Goal: Task Accomplishment & Management: Use online tool/utility

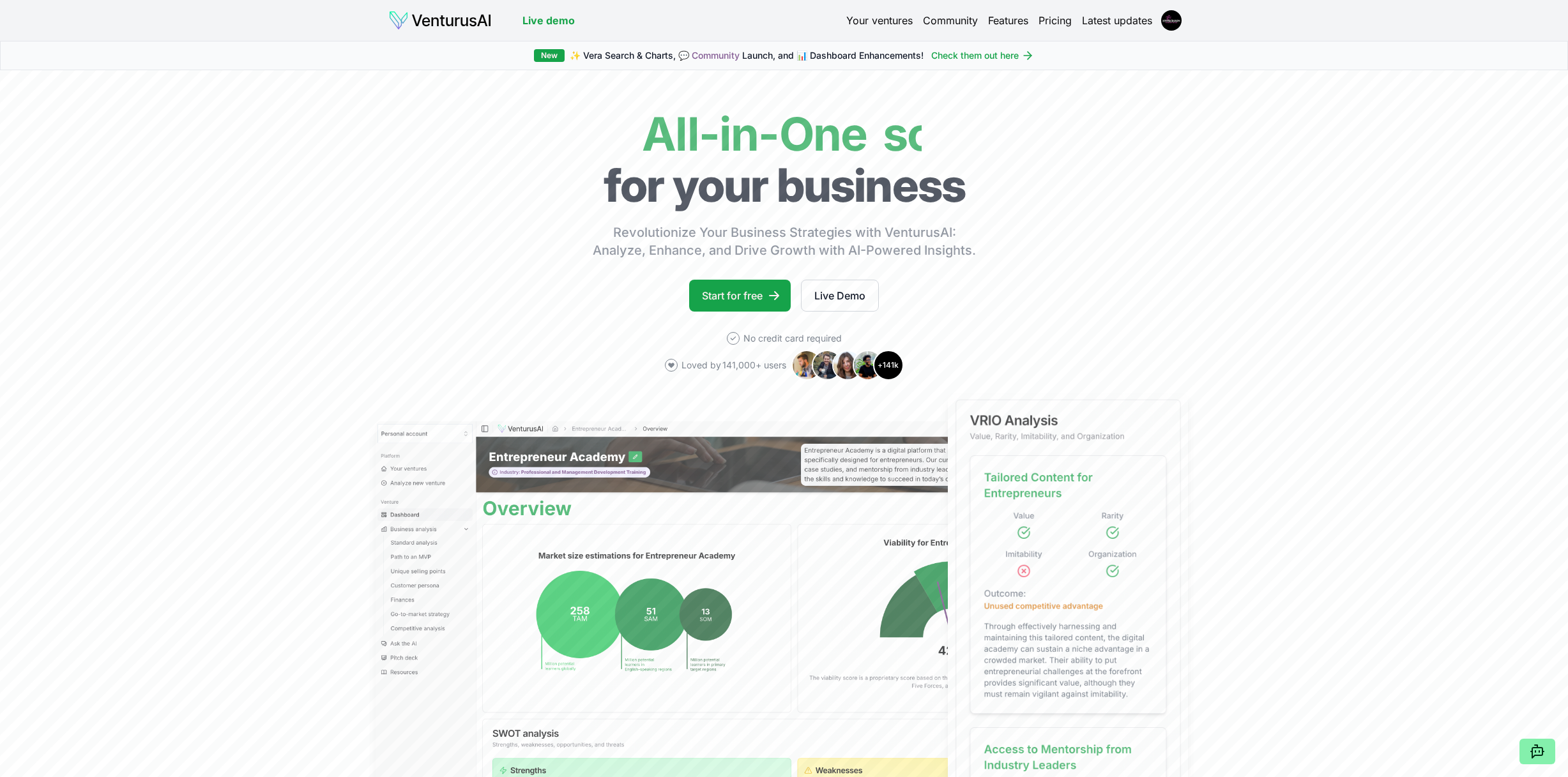
click at [879, 24] on link "Your ventures" at bounding box center [880, 21] width 67 height 15
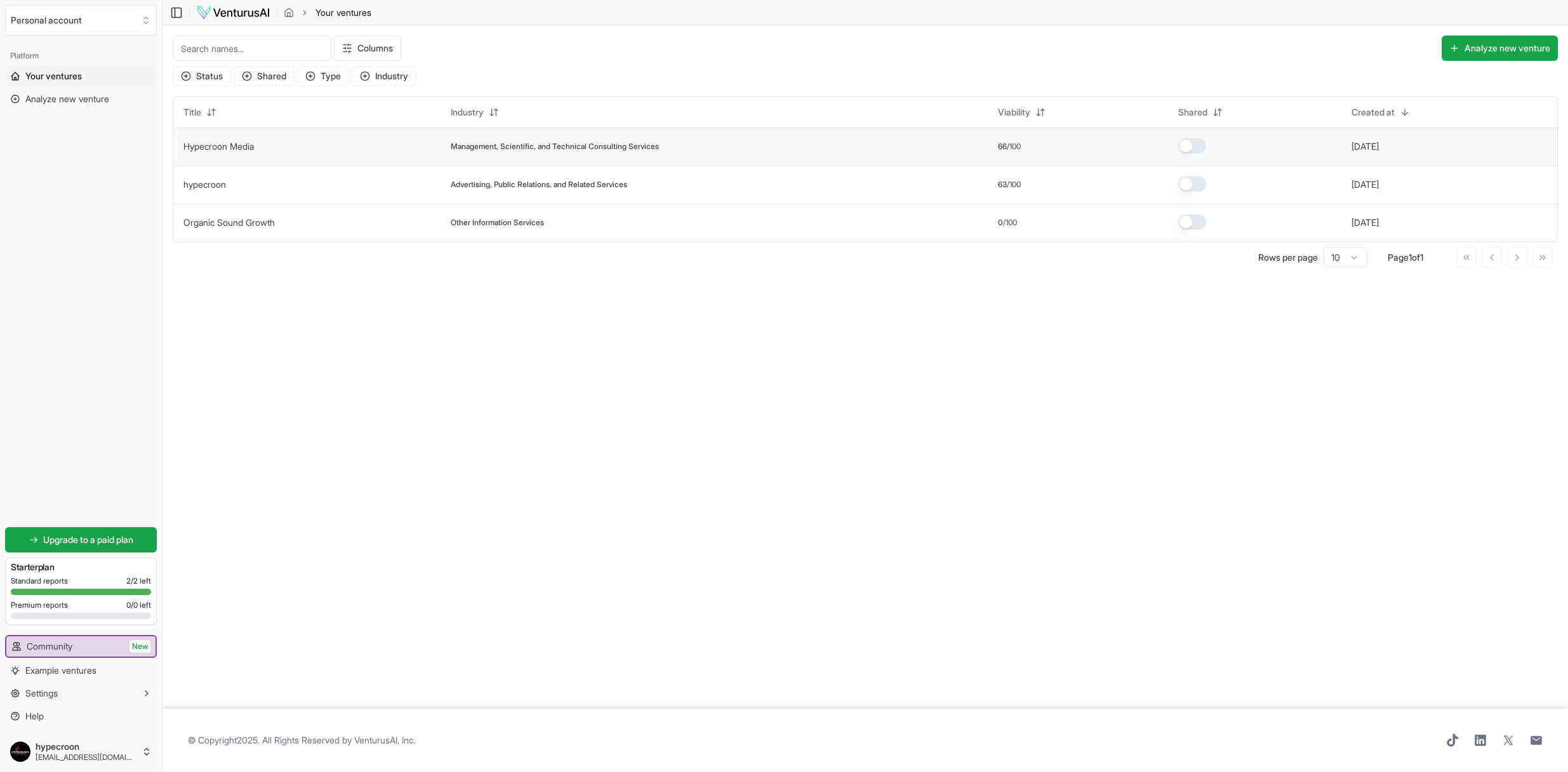
click at [333, 148] on td "Hypecroon Media" at bounding box center [307, 147] width 267 height 38
click at [1476, 40] on button "Analyze new venture" at bounding box center [1500, 48] width 116 height 25
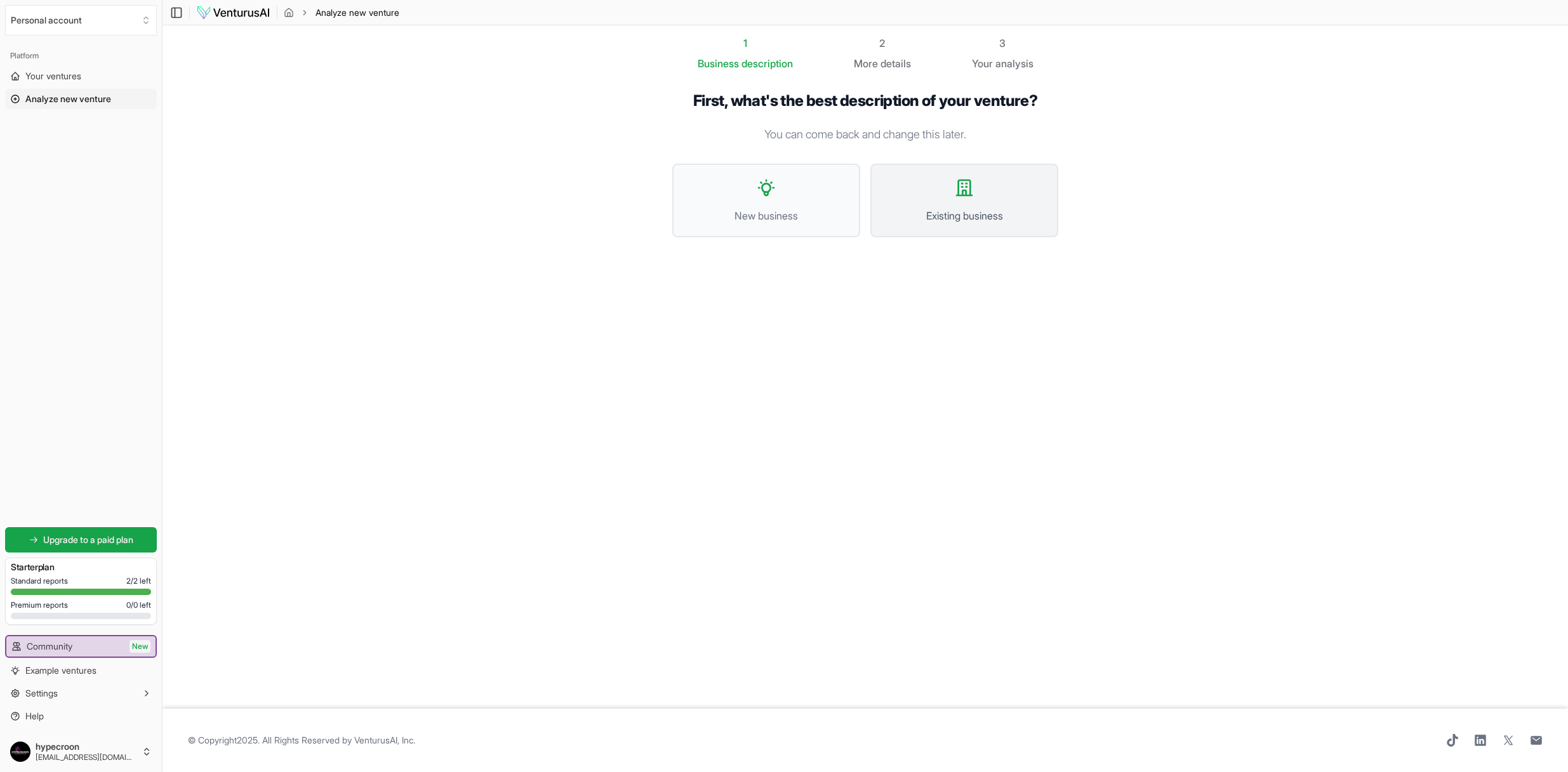
click at [973, 195] on icon at bounding box center [964, 188] width 21 height 20
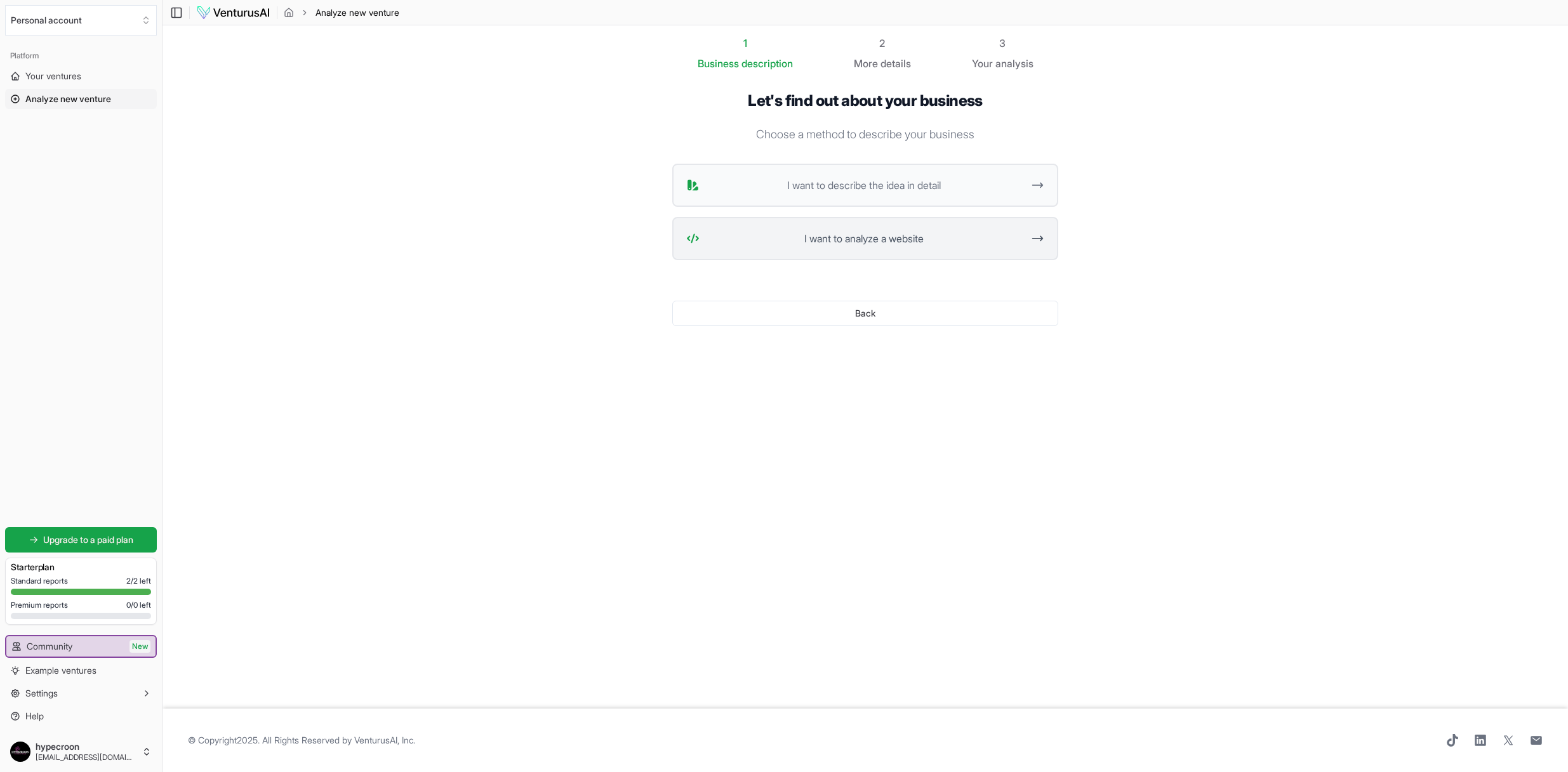
click at [889, 247] on button "I want to analyze a website" at bounding box center [865, 238] width 386 height 43
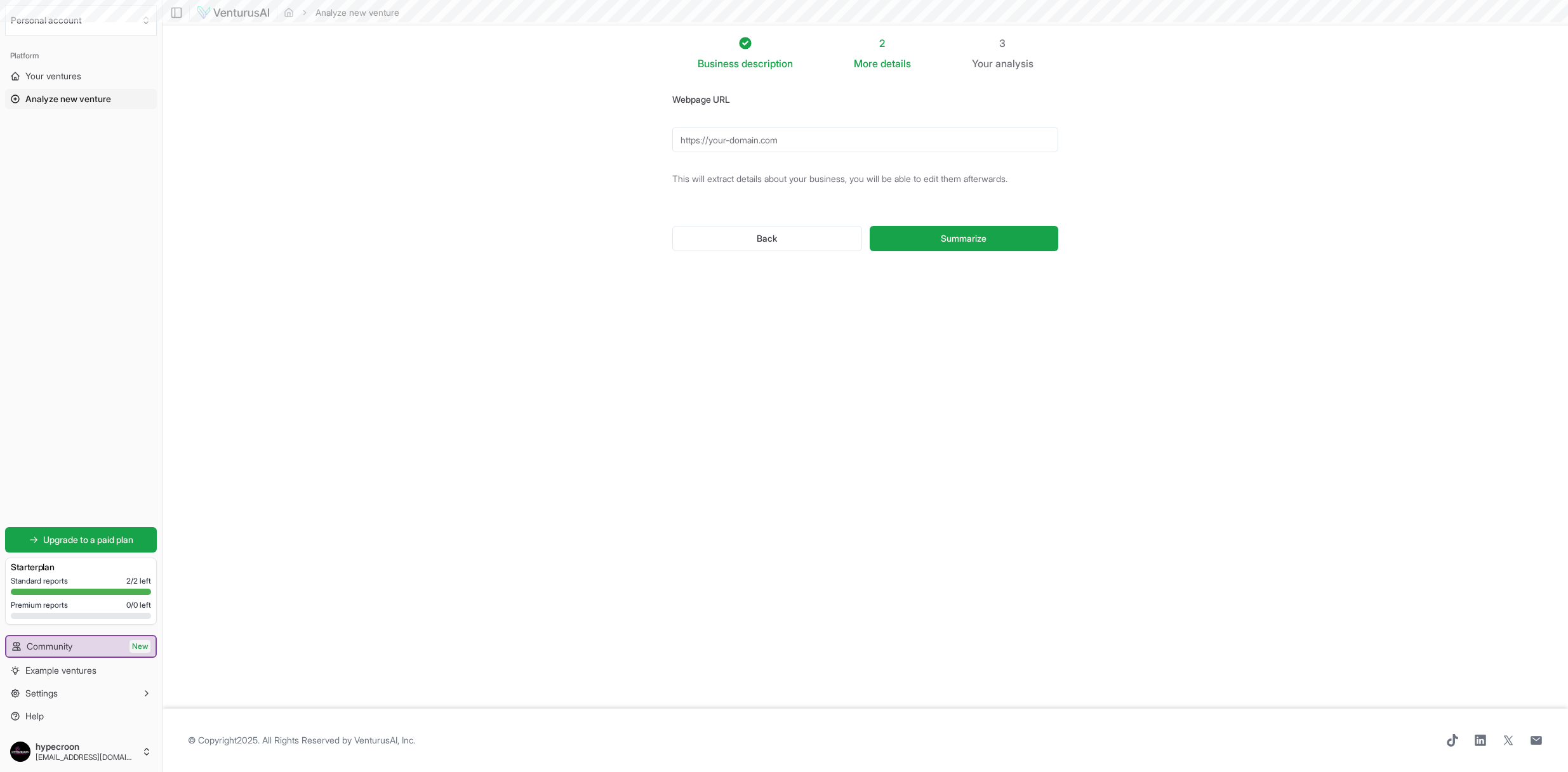
click at [809, 137] on input "Webpage URL" at bounding box center [865, 139] width 386 height 25
click at [975, 236] on span "Summarize" at bounding box center [964, 238] width 46 height 13
type input "h"
click at [762, 139] on input "Webpage URL" at bounding box center [865, 139] width 386 height 25
paste input "[URL][DOMAIN_NAME]"
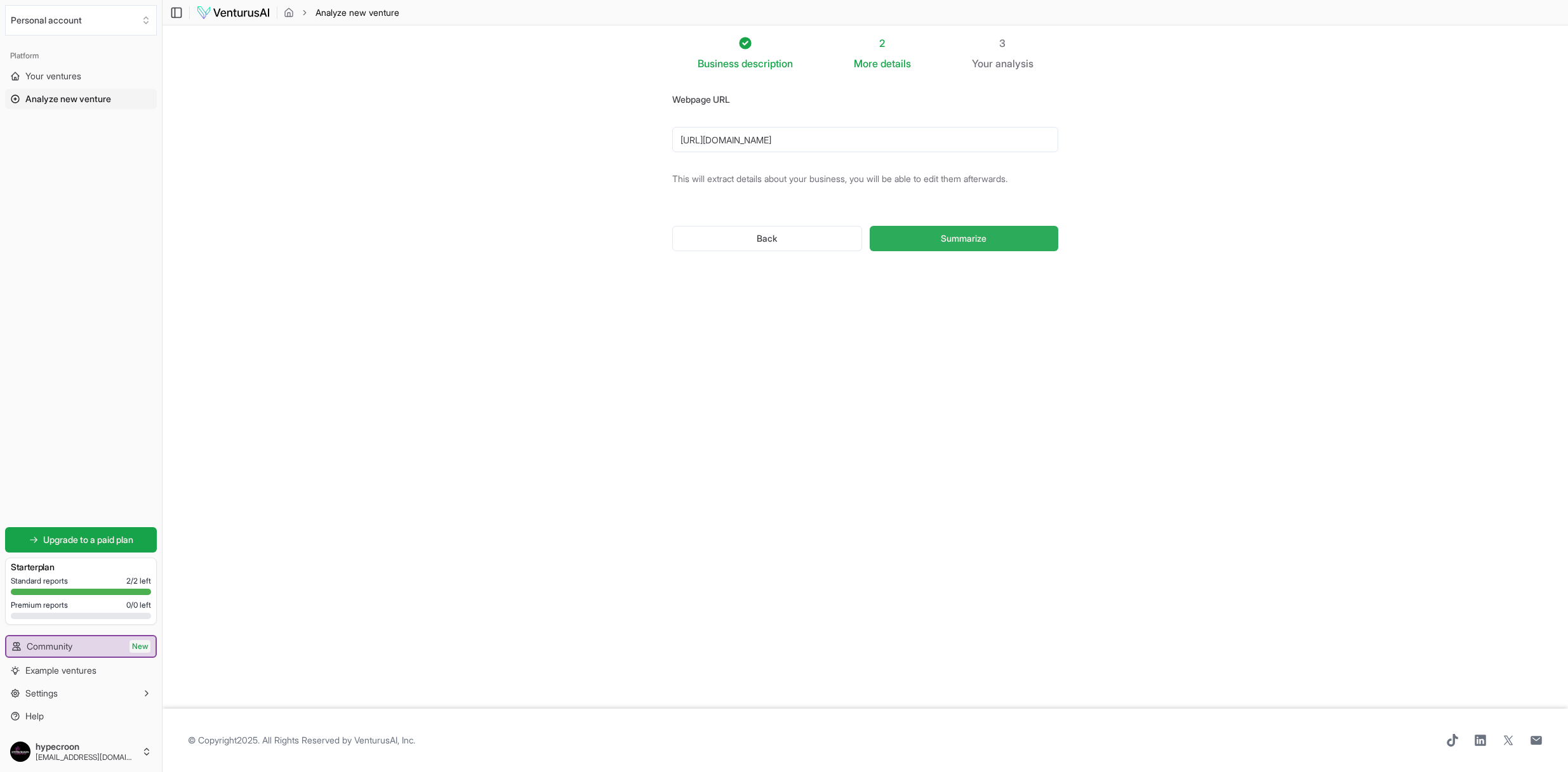
type input "[URL][DOMAIN_NAME]"
click at [973, 246] on button "Summarize" at bounding box center [964, 238] width 189 height 25
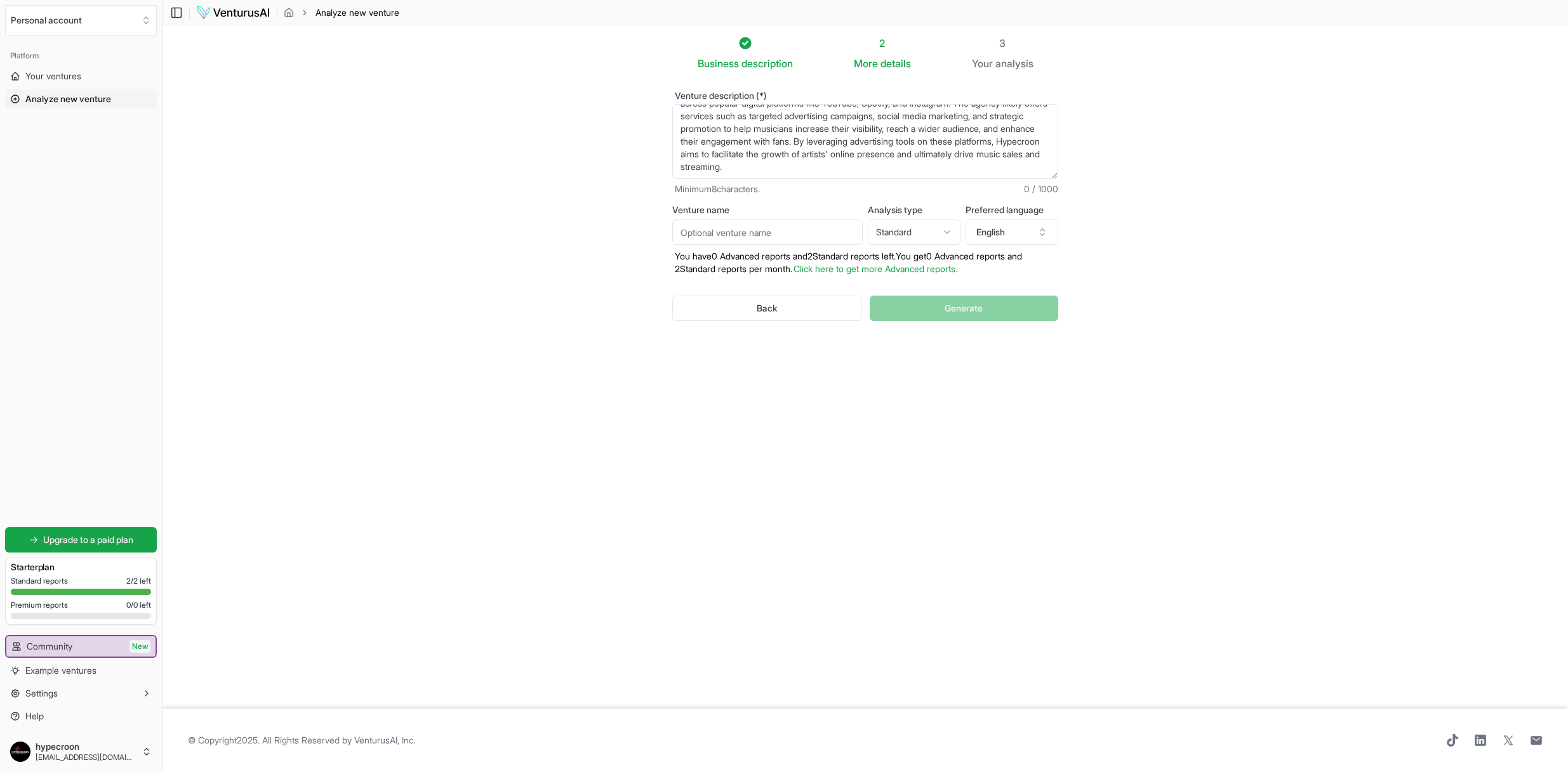
scroll to position [2, 0]
click at [746, 232] on input "Venture name" at bounding box center [768, 232] width 191 height 25
type input "hypecroon LLC"
click at [945, 238] on html "We value your privacy We use cookies to enhance your browsing experience, serve…" at bounding box center [784, 386] width 1568 height 772
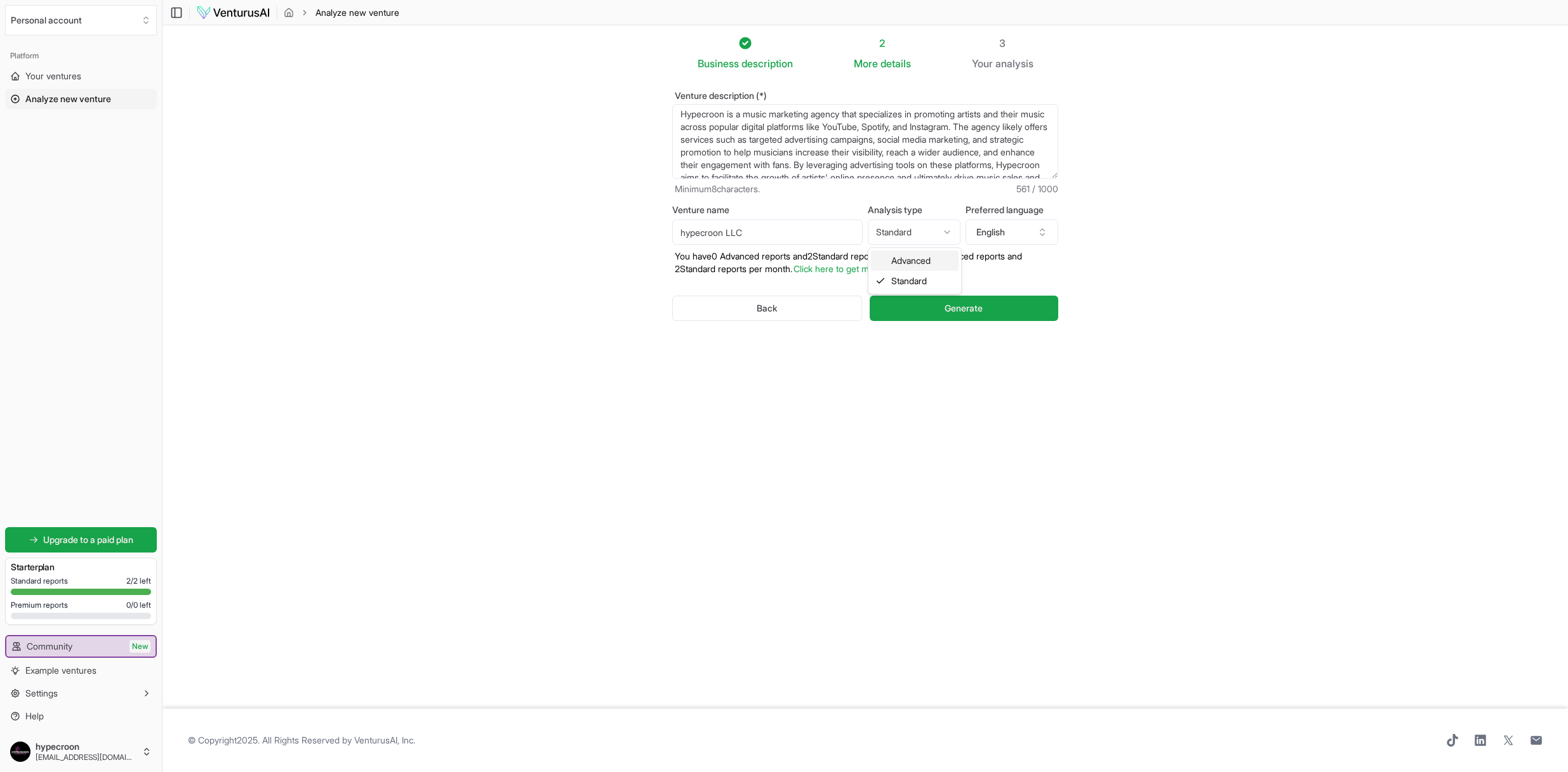
select select "advanced"
click at [978, 302] on span "Generate" at bounding box center [964, 308] width 38 height 13
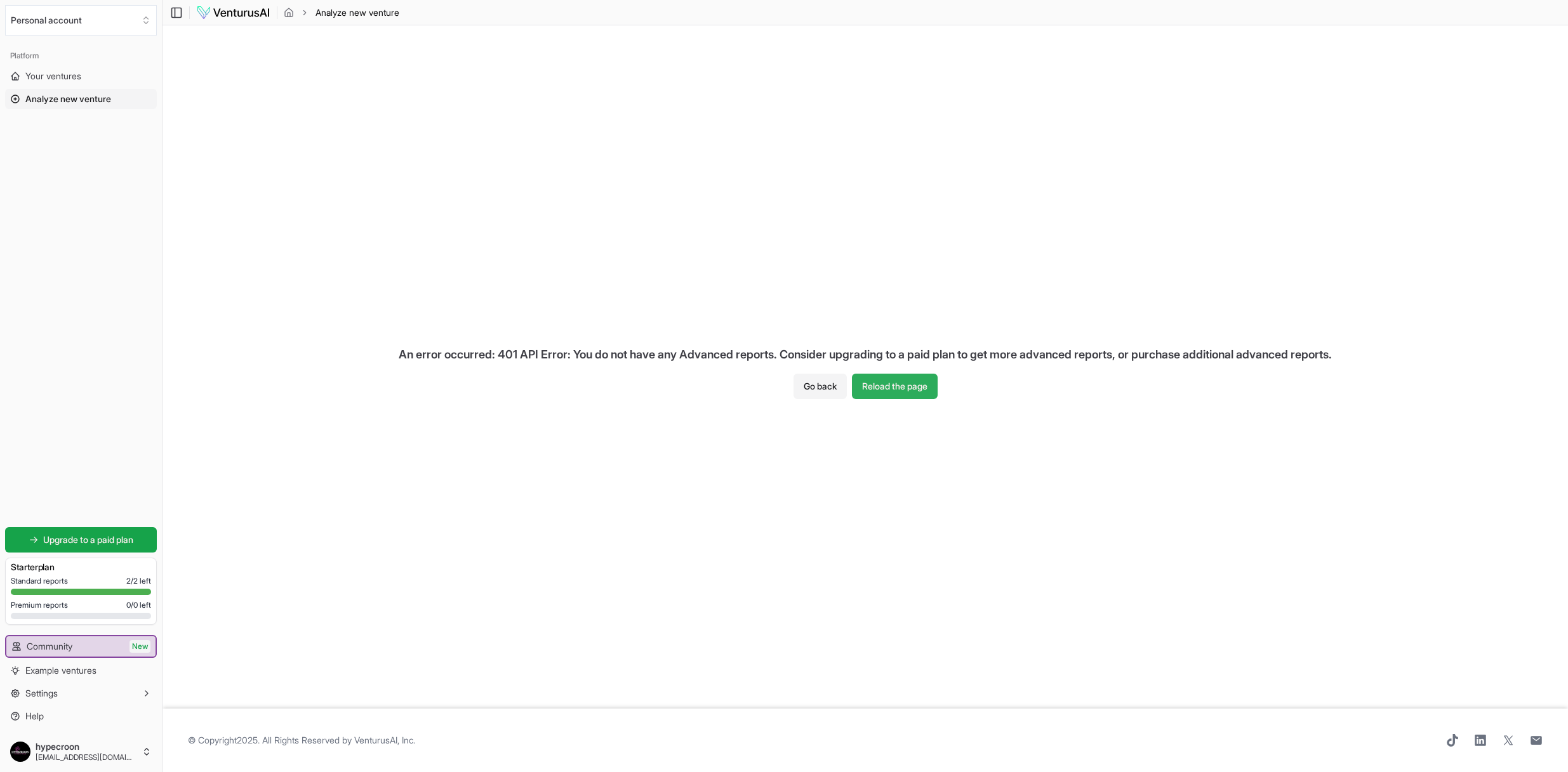
click at [921, 387] on button "Reload the page" at bounding box center [895, 386] width 85 height 25
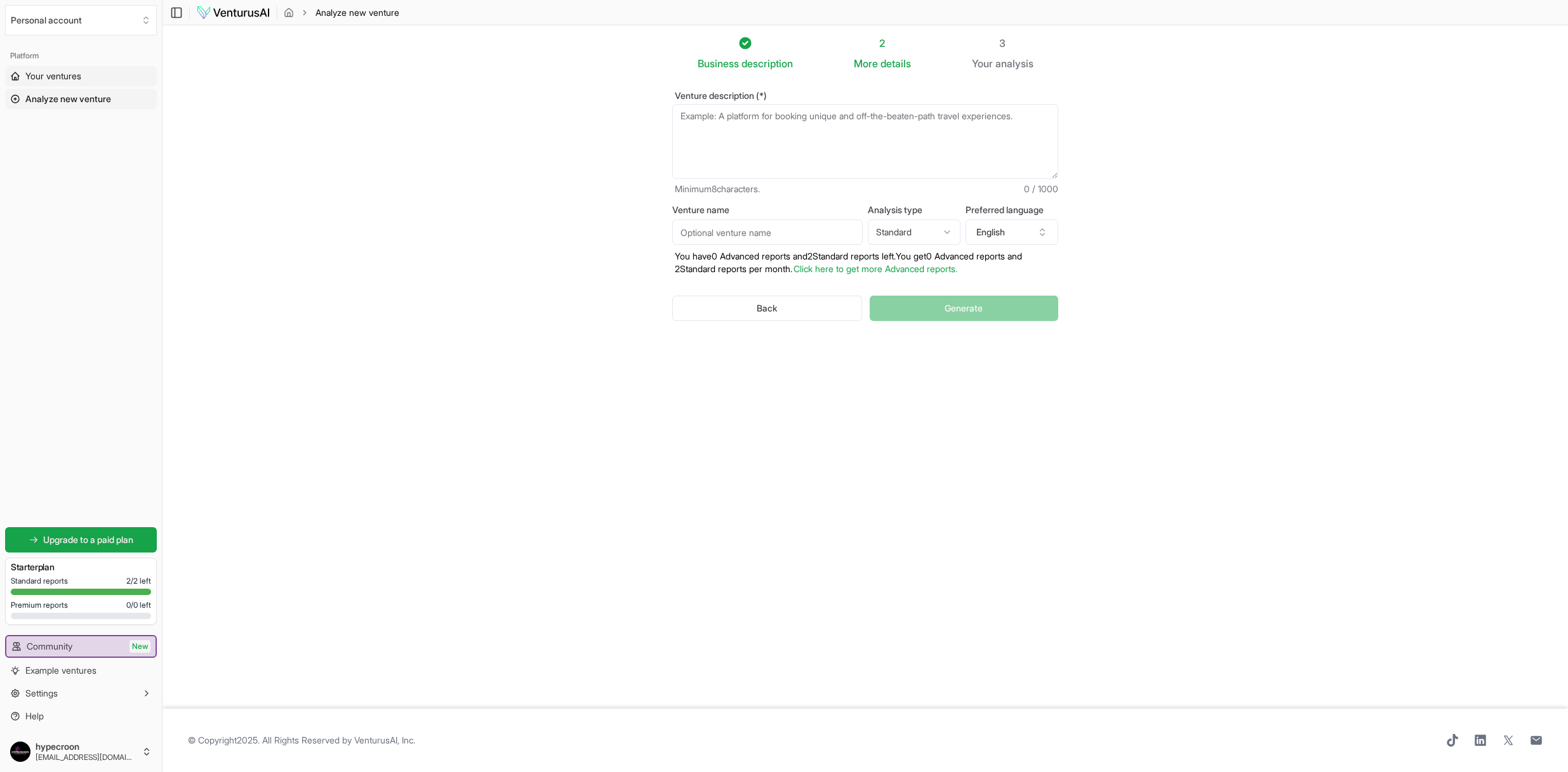
click at [86, 81] on link "Your ventures" at bounding box center [81, 77] width 152 height 20
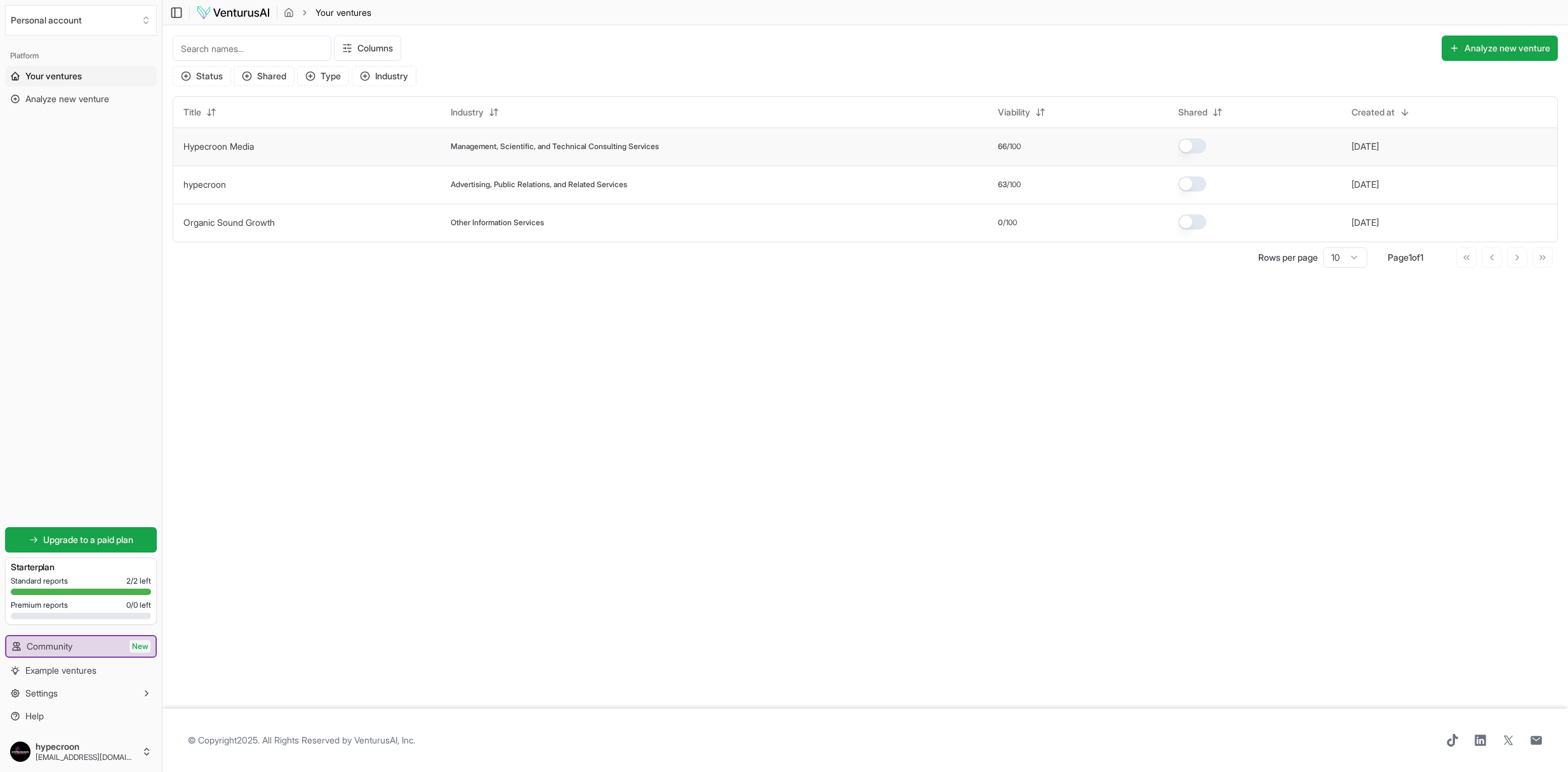
click at [774, 152] on div "Management, Scientific, and Technical Consulting Services" at bounding box center [714, 146] width 526 height 10
